Goal: Task Accomplishment & Management: Manage account settings

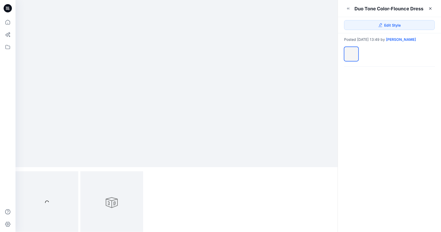
click at [377, 127] on div at bounding box center [389, 149] width 103 height 165
click at [429, 9] on icon at bounding box center [430, 8] width 4 height 4
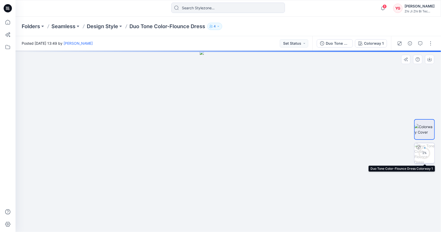
click at [420, 156] on circle at bounding box center [424, 153] width 10 height 10
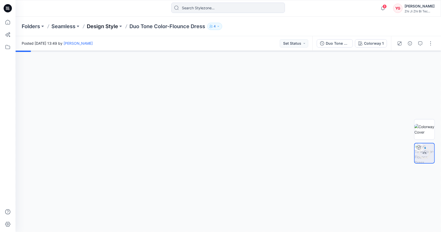
click at [104, 26] on p "Design Style" at bounding box center [102, 26] width 31 height 7
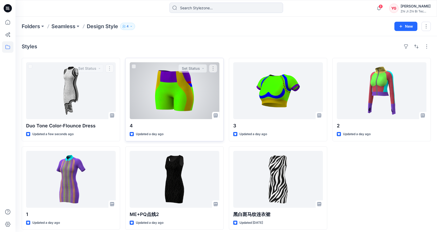
click at [171, 101] on div at bounding box center [175, 90] width 90 height 57
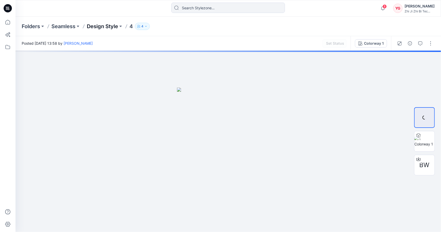
click at [97, 25] on p "Design Style" at bounding box center [102, 26] width 31 height 7
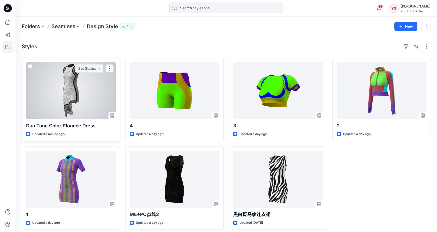
click at [89, 79] on div at bounding box center [71, 90] width 90 height 57
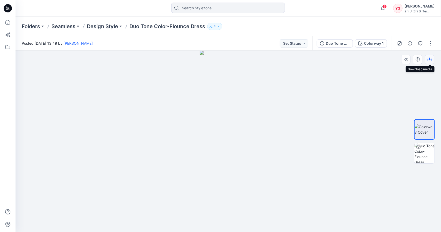
click at [428, 60] on icon "button" at bounding box center [429, 59] width 4 height 4
click at [102, 26] on p "Design Style" at bounding box center [102, 26] width 31 height 7
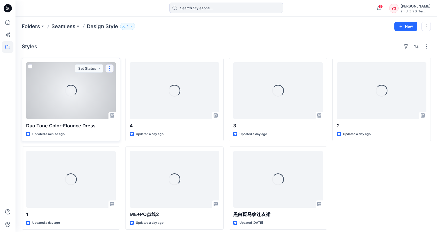
click at [110, 69] on button "button" at bounding box center [109, 68] width 8 height 8
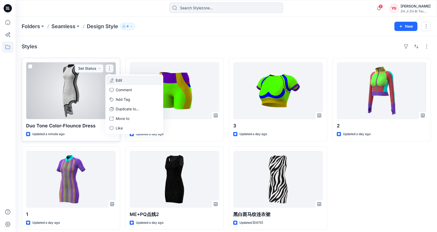
click at [138, 81] on button "Edit" at bounding box center [134, 80] width 56 height 10
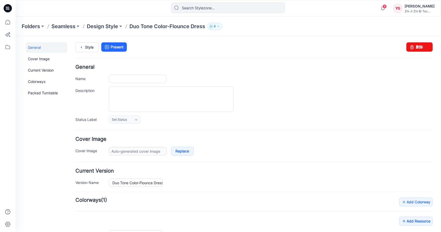
type input "Duo Tone Color-Flounce Dress"
type input "Colorway 1"
type input "Default Thumbnail"
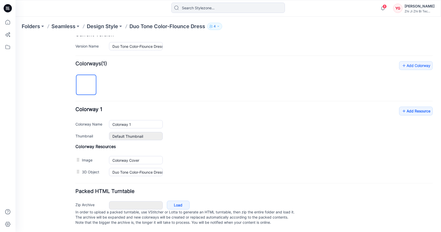
scroll to position [134, 0]
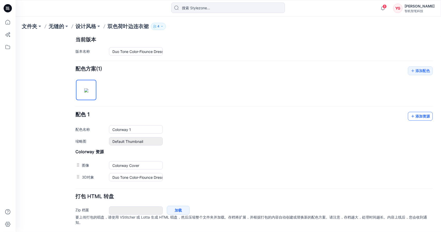
click at [417, 114] on font "添加资源" at bounding box center [422, 116] width 14 height 4
type input "配色 1"
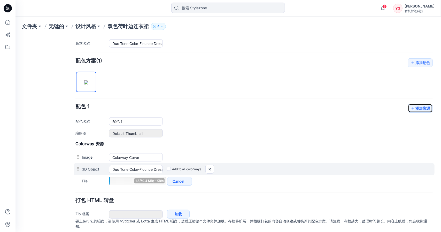
scroll to position [146, 0]
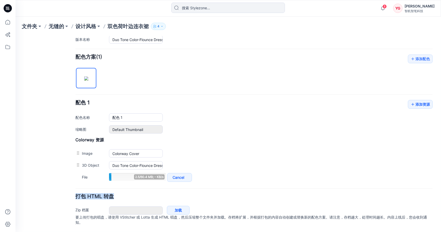
drag, startPoint x: 76, startPoint y: 190, endPoint x: 124, endPoint y: 191, distance: 47.5
click at [124, 194] on h4 "打包 HTML 转盘" at bounding box center [253, 196] width 357 height 5
drag, startPoint x: 75, startPoint y: 191, endPoint x: 111, endPoint y: 190, distance: 36.2
click at [111, 193] on font "打包 HTML 转盘" at bounding box center [94, 196] width 38 height 6
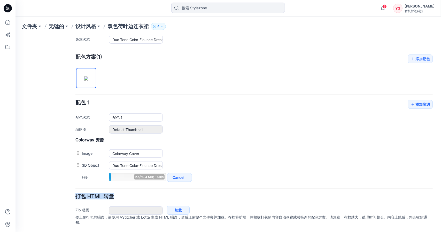
click at [123, 194] on h4 "打包 HTML 转盘" at bounding box center [253, 196] width 357 height 5
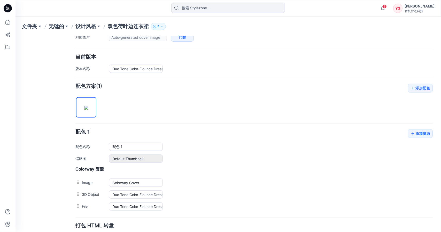
scroll to position [0, 0]
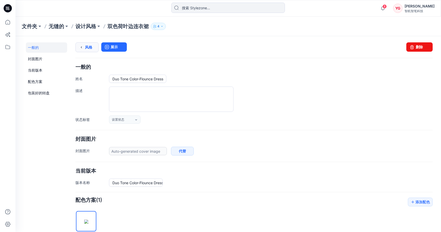
click at [89, 46] on font "风格" at bounding box center [88, 47] width 7 height 4
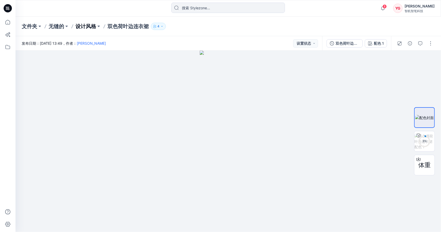
click at [88, 25] on font "设计风格" at bounding box center [85, 26] width 21 height 6
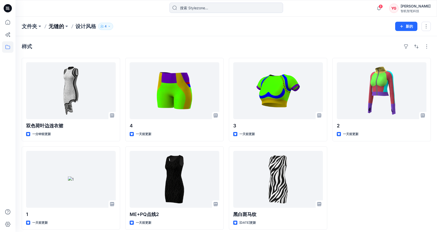
click at [57, 27] on font "无缝的" at bounding box center [56, 26] width 15 height 6
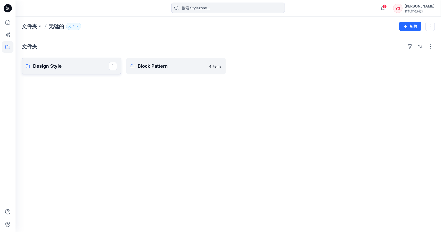
click at [69, 61] on link "Design Style" at bounding box center [71, 66] width 99 height 17
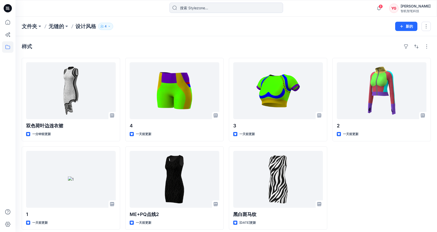
click at [81, 24] on font "设计风格" at bounding box center [85, 26] width 21 height 6
click at [57, 25] on font "无缝的" at bounding box center [56, 26] width 15 height 6
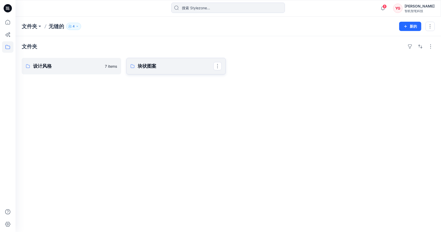
click at [153, 64] on font "块状图案" at bounding box center [147, 65] width 19 height 5
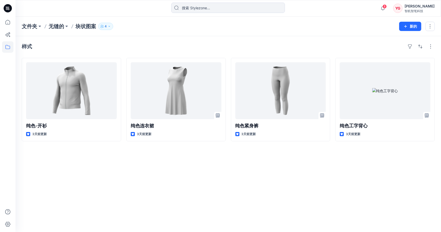
click at [97, 155] on div "样式 纯色-开衫 3天前更新 纯色连衣裙 3天前更新 纯色紧身裤 3天前更新 纯色工字背心 3天前更新" at bounding box center [227, 134] width 425 height 196
click at [54, 27] on font "无缝的" at bounding box center [56, 26] width 15 height 6
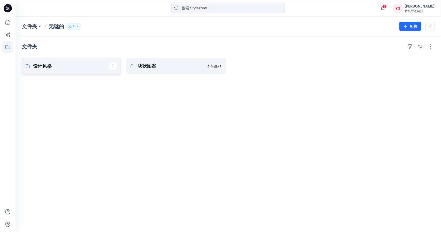
click at [63, 73] on link "设计风格" at bounding box center [71, 66] width 99 height 17
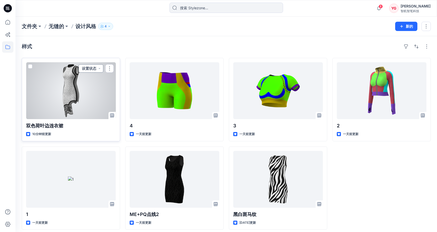
click at [99, 68] on button "设置状态" at bounding box center [90, 68] width 25 height 8
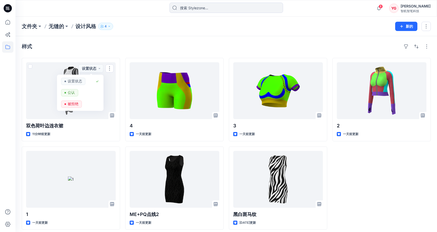
click at [232, 49] on div "样式" at bounding box center [226, 46] width 409 height 8
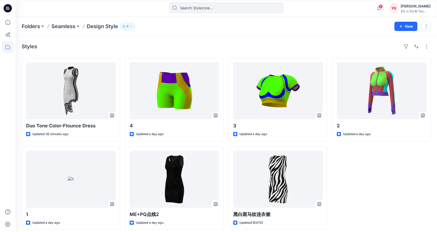
click at [252, 34] on div "Folders Seamless Design Style 4 New" at bounding box center [225, 27] width 421 height 20
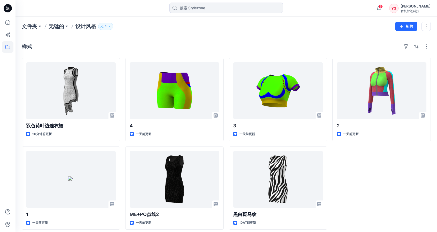
click at [372, 189] on div "2 一天前更新" at bounding box center [381, 144] width 98 height 172
